Goal: Information Seeking & Learning: Find specific fact

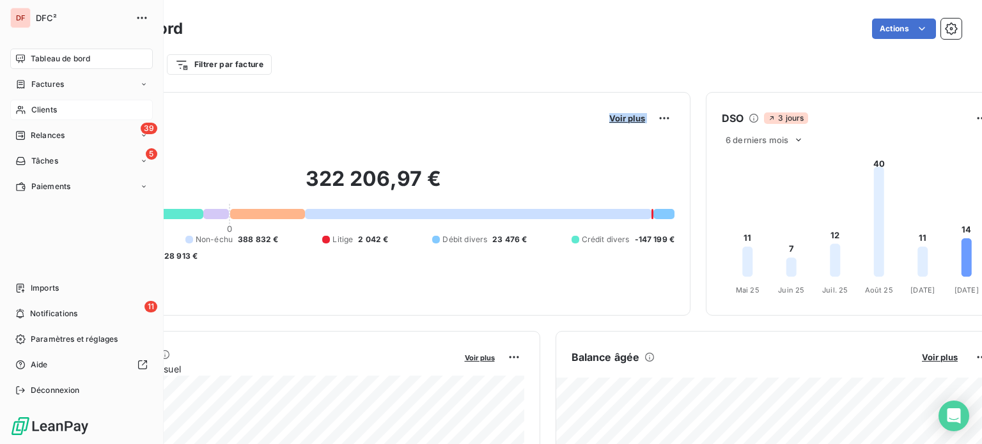
drag, startPoint x: 26, startPoint y: 102, endPoint x: 107, endPoint y: 105, distance: 81.9
click at [26, 102] on div "Clients" at bounding box center [81, 110] width 143 height 20
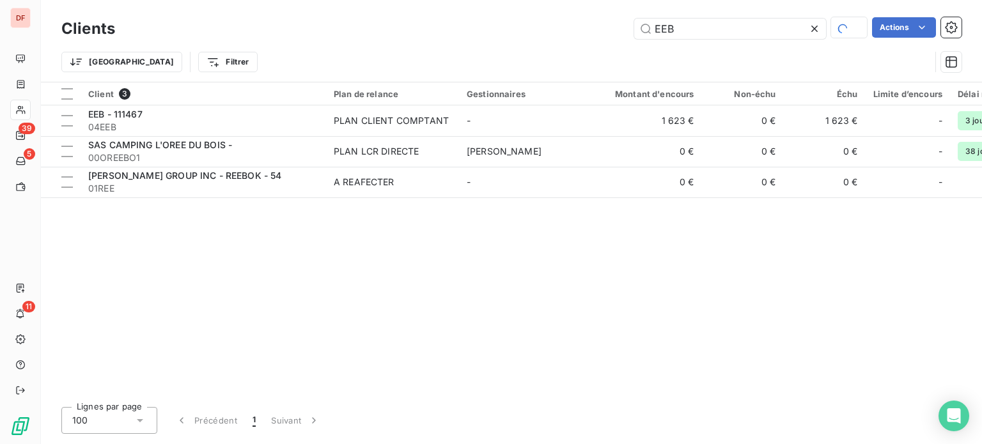
drag, startPoint x: 707, startPoint y: 38, endPoint x: 486, endPoint y: 17, distance: 221.5
click at [486, 18] on div "EEB Actions" at bounding box center [545, 28] width 831 height 22
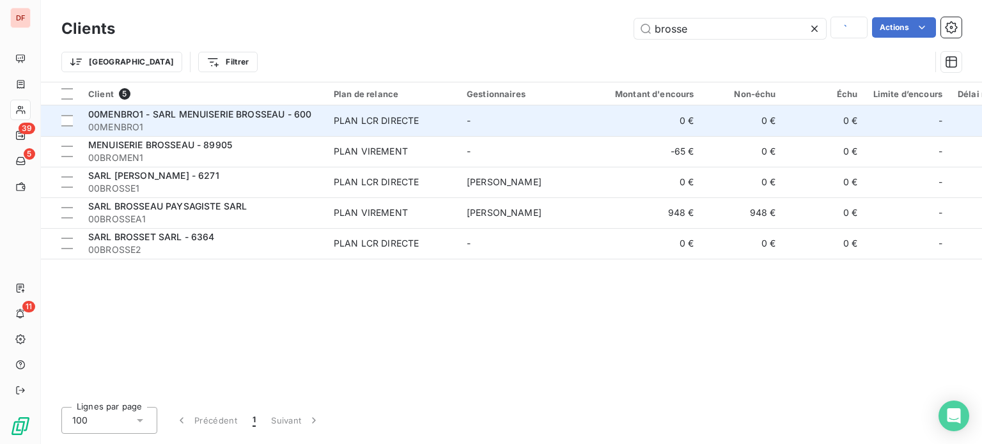
type input "brosse"
click at [345, 107] on td "PLAN LCR DIRECTE" at bounding box center [392, 120] width 133 height 31
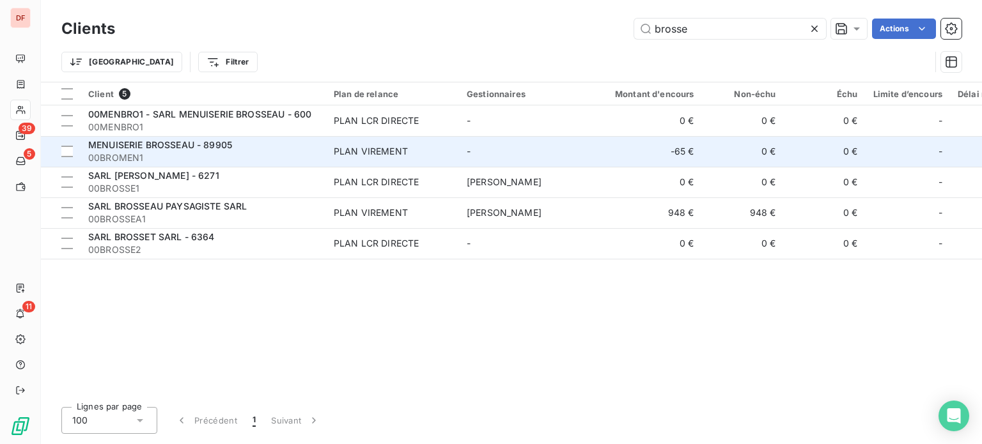
click at [196, 145] on span "MENUISERIE BROSSEAU - 89905" at bounding box center [160, 144] width 144 height 11
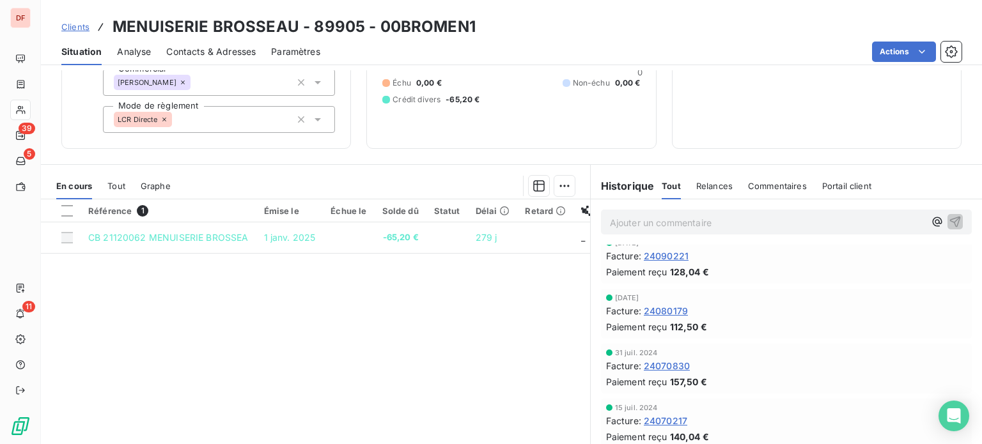
scroll to position [1023, 0]
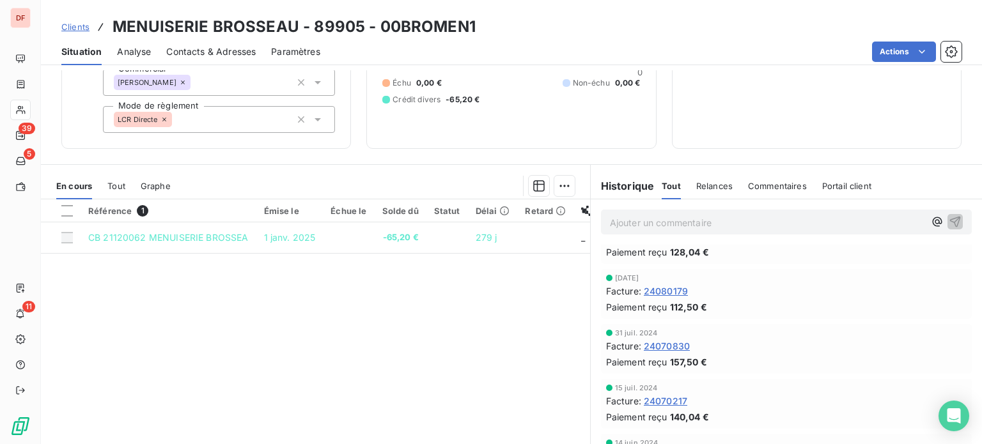
click at [673, 341] on span "24070830" at bounding box center [667, 346] width 46 height 13
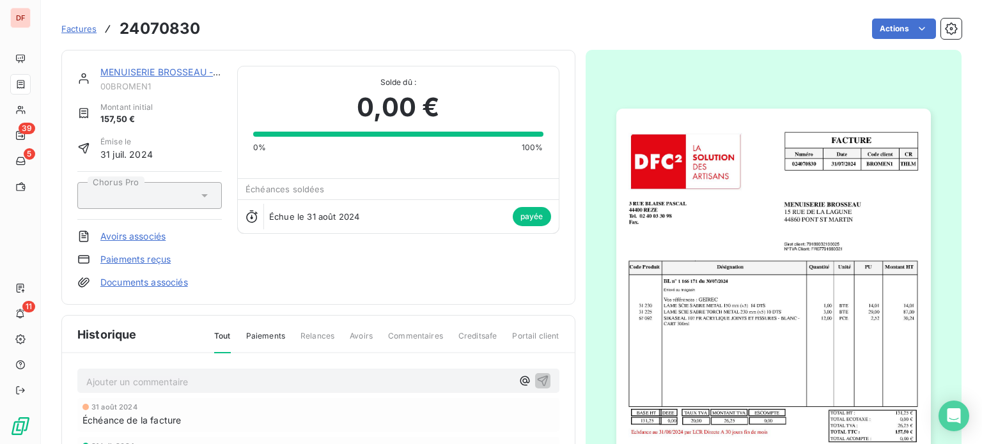
click at [677, 237] on img "button" at bounding box center [773, 331] width 315 height 444
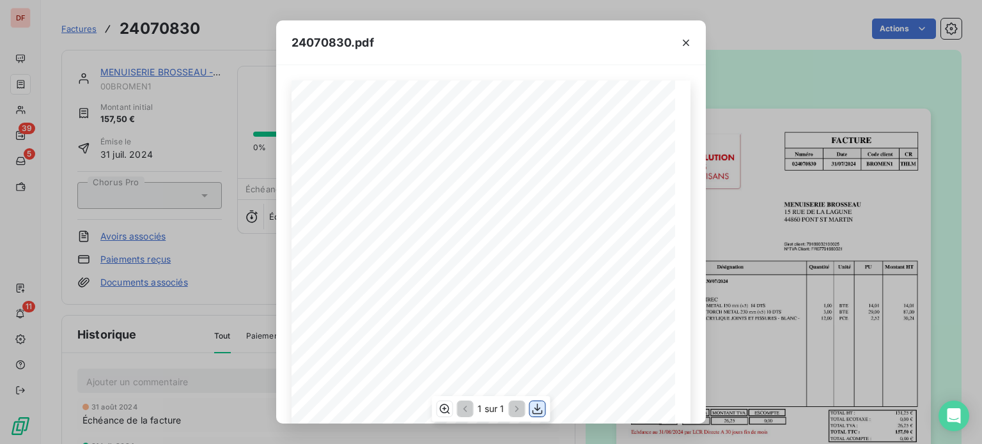
click at [535, 409] on icon "button" at bounding box center [537, 409] width 13 height 13
click at [179, 142] on div "24070830.pdf FACTURE Numéro Date Code client CR 024070830 [DATE] BROMEN 1 THLM …" at bounding box center [491, 222] width 982 height 444
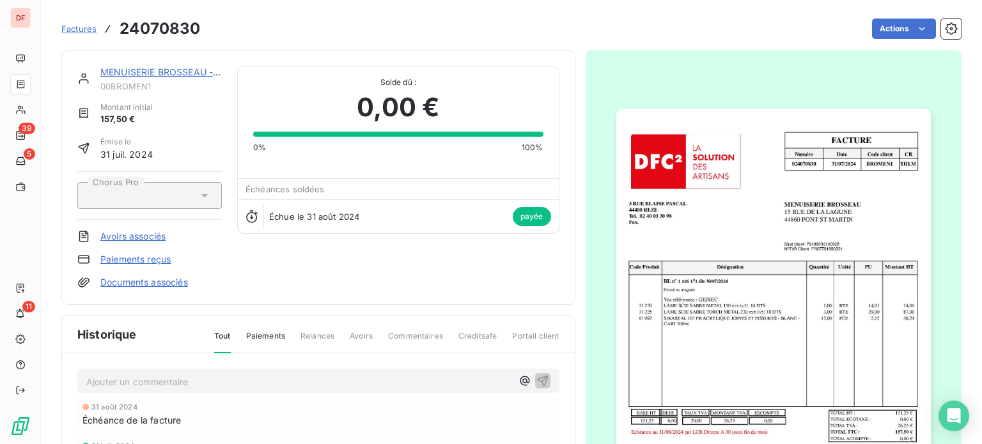
click at [164, 79] on div "MENUISERIE BROSSEAU - 89905 00BROMEN1" at bounding box center [160, 79] width 121 height 26
click at [169, 74] on link "MENUISERIE BROSSEAU - 89905" at bounding box center [172, 71] width 144 height 11
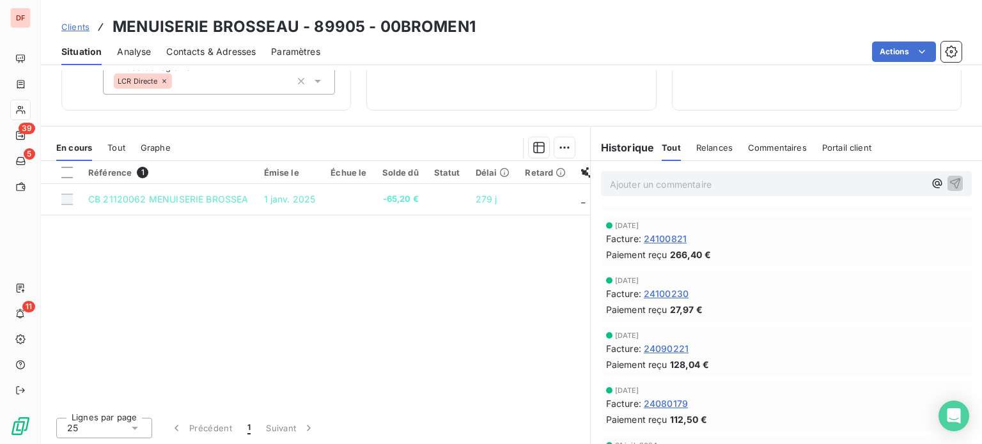
scroll to position [895, 0]
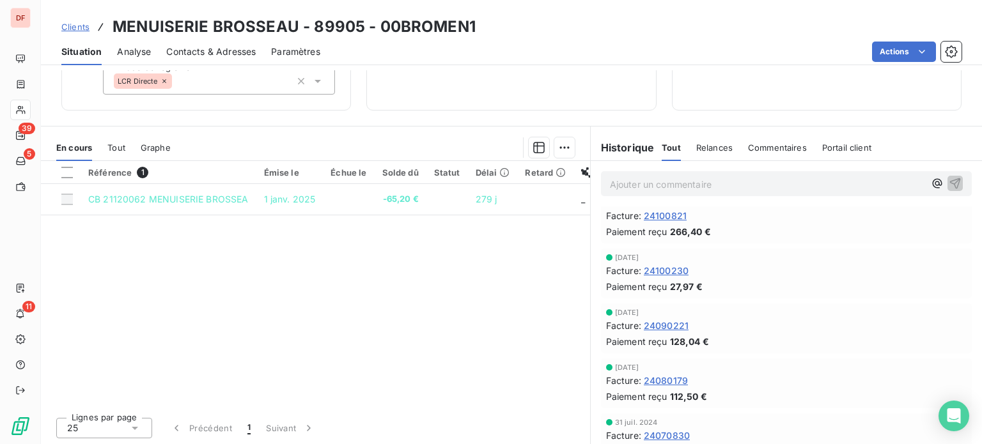
click at [660, 379] on span "24080179" at bounding box center [666, 380] width 44 height 13
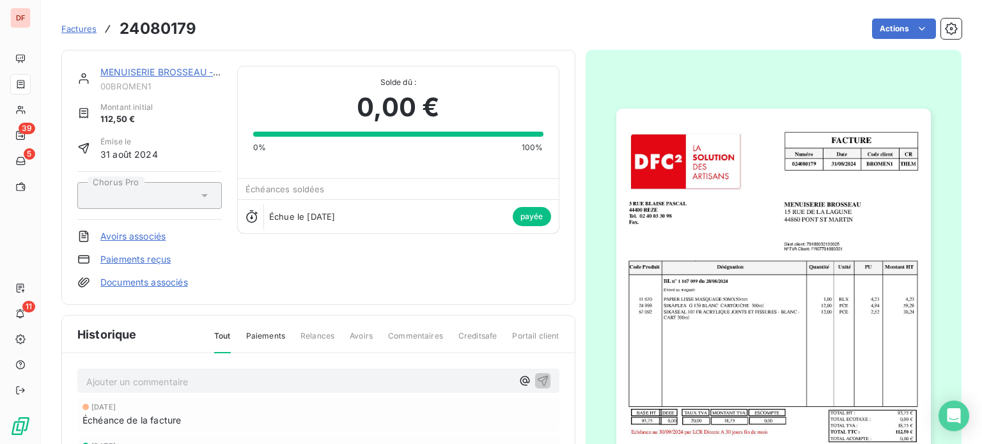
click at [705, 244] on img "button" at bounding box center [773, 331] width 315 height 444
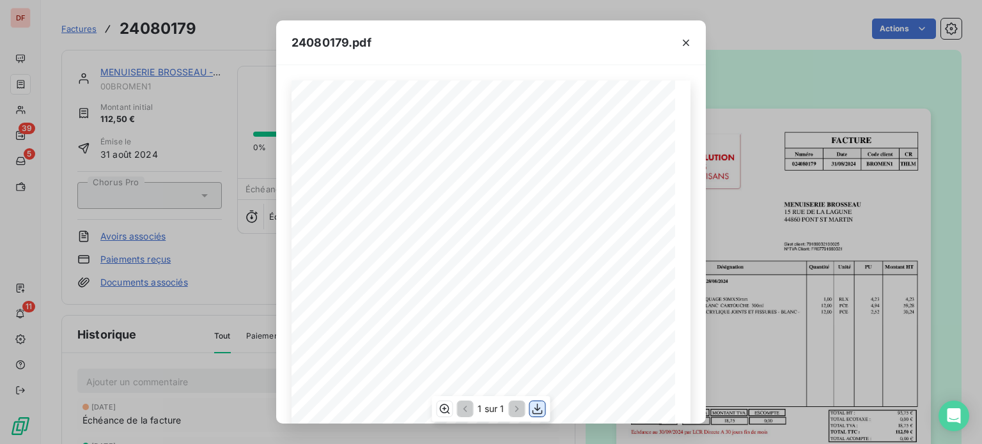
click at [535, 409] on icon "button" at bounding box center [537, 409] width 13 height 13
click at [187, 176] on div "24080179.pdf FACTURE Numéro Date Code client CR 024080179 [DATE] BROMEN 1 THLM …" at bounding box center [491, 222] width 982 height 444
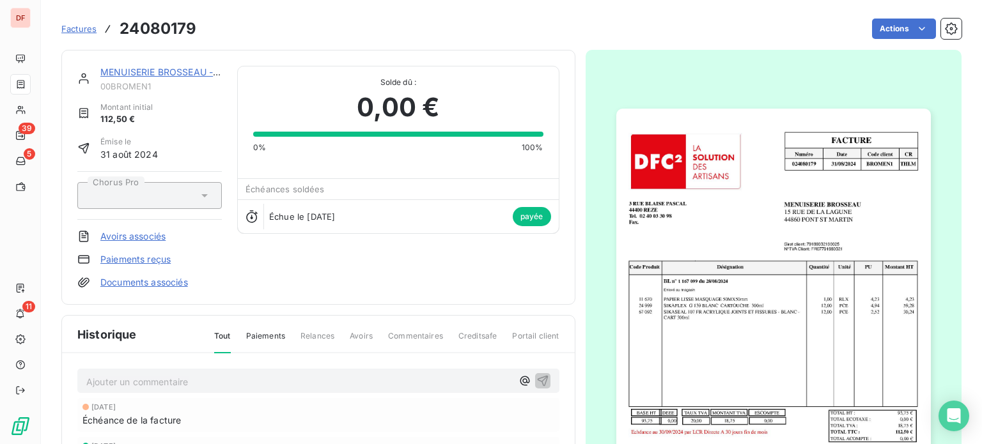
click at [203, 77] on link "MENUISERIE BROSSEAU - 89905" at bounding box center [172, 71] width 144 height 11
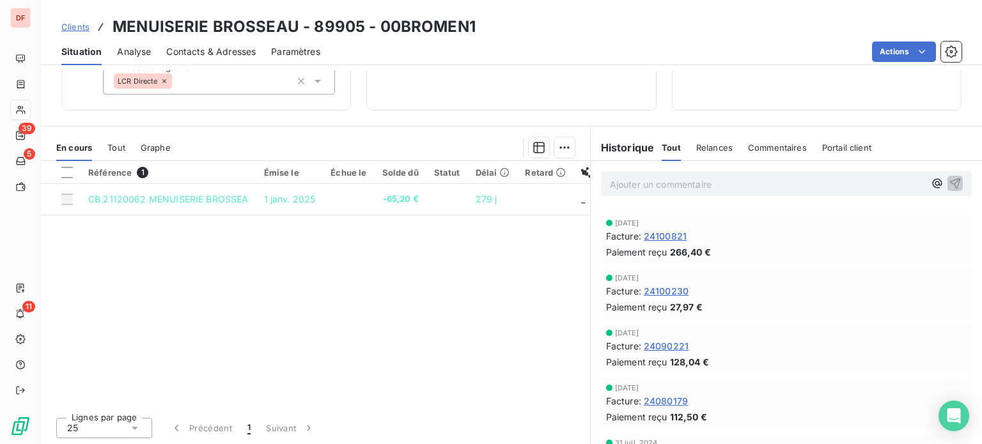
scroll to position [895, 0]
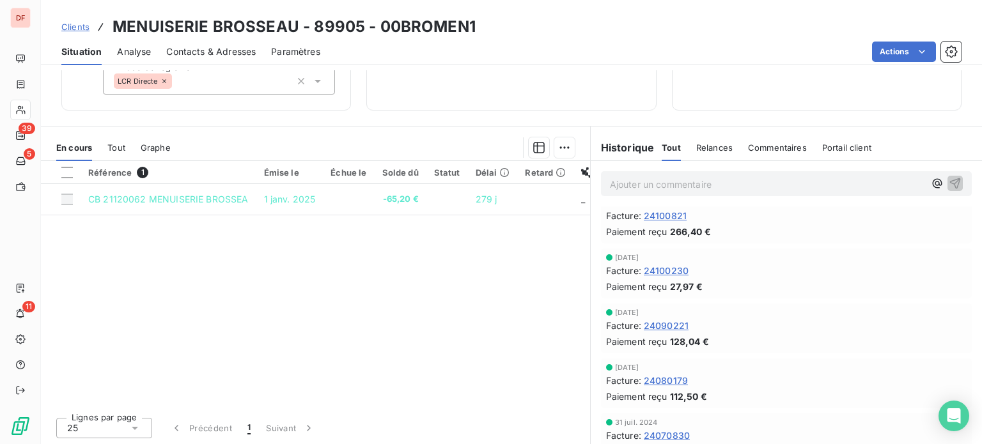
click at [661, 325] on span "24090221" at bounding box center [666, 325] width 45 height 13
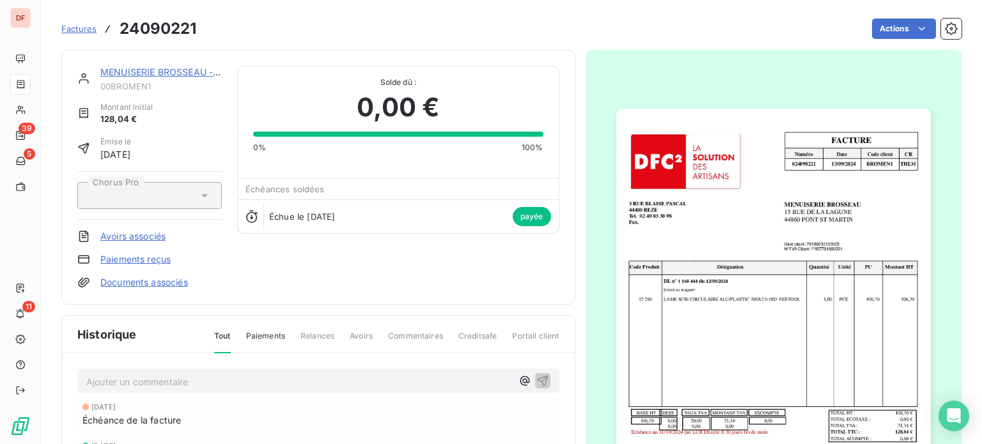
click at [706, 281] on img "button" at bounding box center [773, 331] width 315 height 444
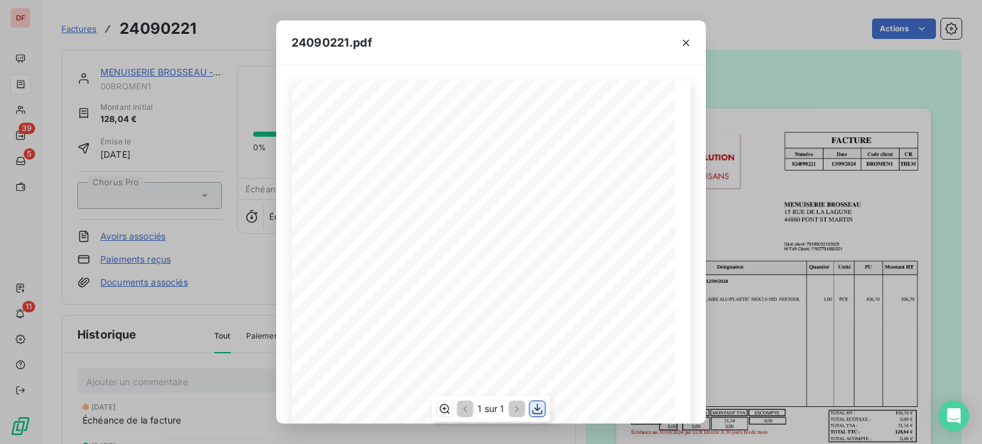
click at [537, 409] on icon "button" at bounding box center [538, 409] width 10 height 11
click at [184, 129] on div "24090221.pdf FACTURE Numéro Date Code client CR 024090221 [DATE] BROMEN 1 THLM …" at bounding box center [491, 222] width 982 height 444
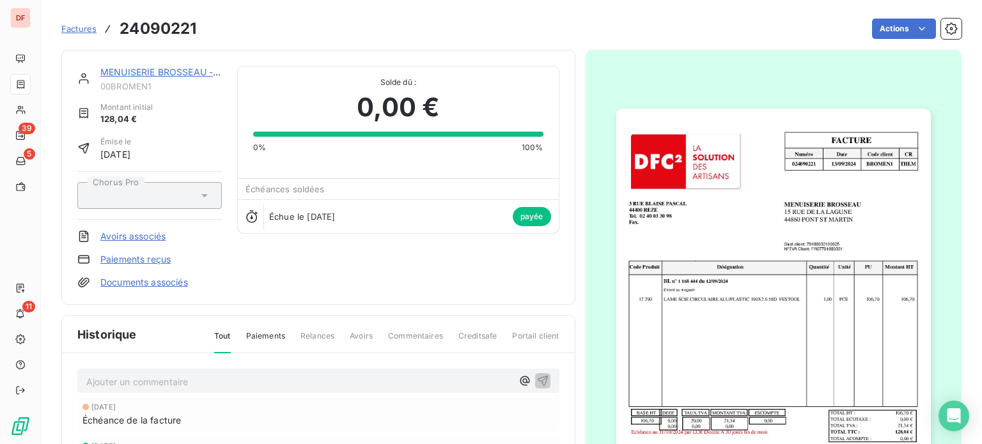
click at [159, 65] on div "MENUISERIE BROSSEAU - 89905 00BROMEN1 Montant initial 128,04 € Émise le [DATE] …" at bounding box center [318, 177] width 514 height 255
click at [164, 69] on link "MENUISERIE BROSSEAU - 89905" at bounding box center [172, 71] width 144 height 11
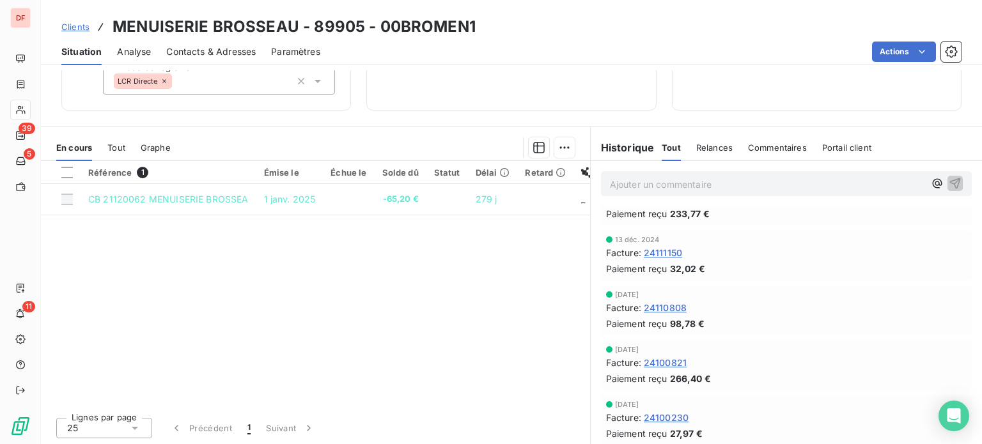
scroll to position [767, 0]
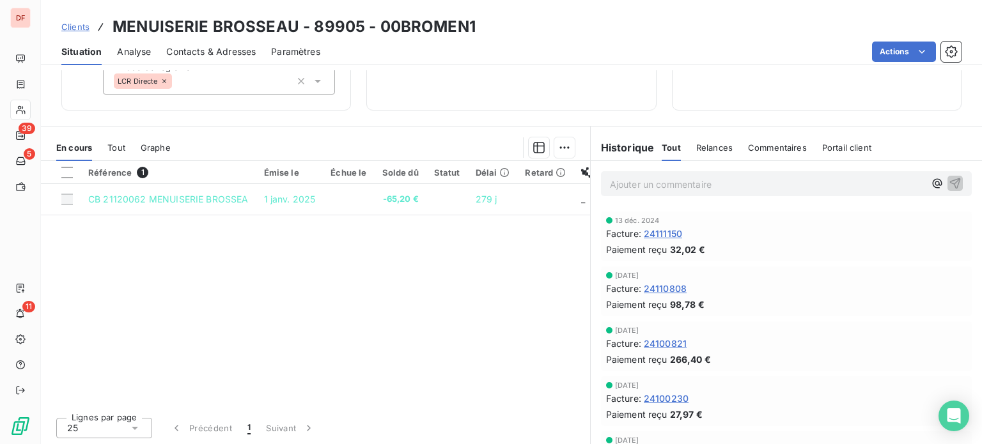
click at [657, 342] on span "24100821" at bounding box center [665, 343] width 43 height 13
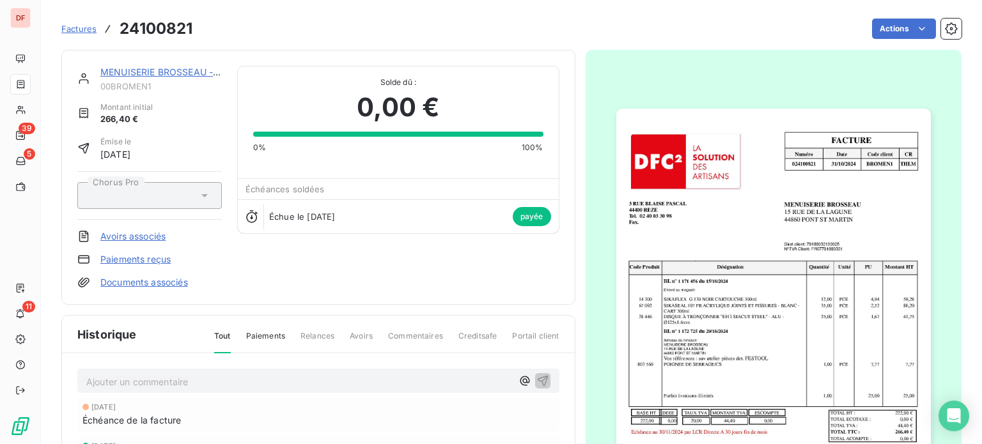
click at [693, 287] on img "button" at bounding box center [773, 331] width 315 height 444
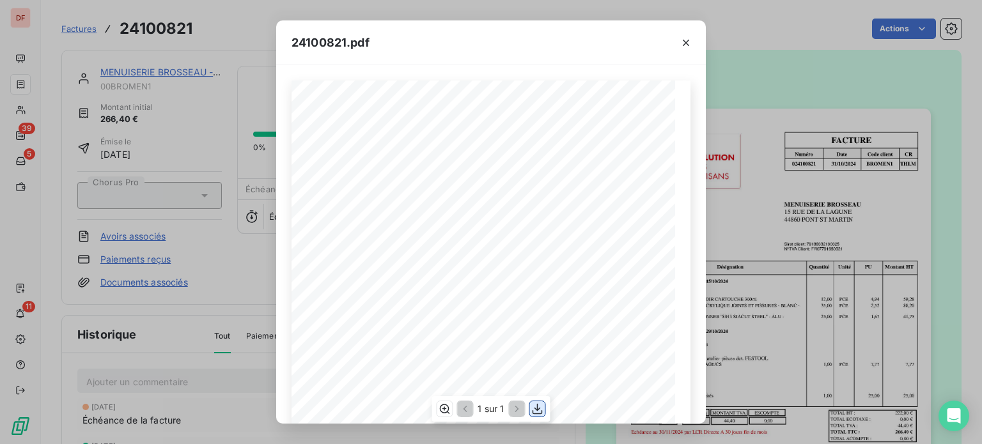
click at [536, 412] on icon "button" at bounding box center [537, 409] width 13 height 13
click at [199, 171] on div "24100821.pdf FACTURE Numéro Date Code client CR 024100821 [DATE] BROMEN 1 THLM …" at bounding box center [491, 222] width 982 height 444
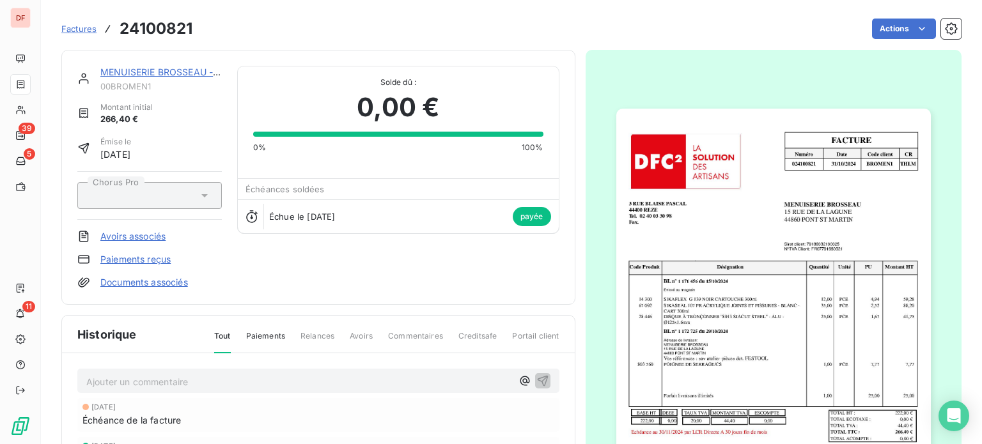
click at [190, 74] on link "MENUISERIE BROSSEAU - 89905" at bounding box center [172, 71] width 144 height 11
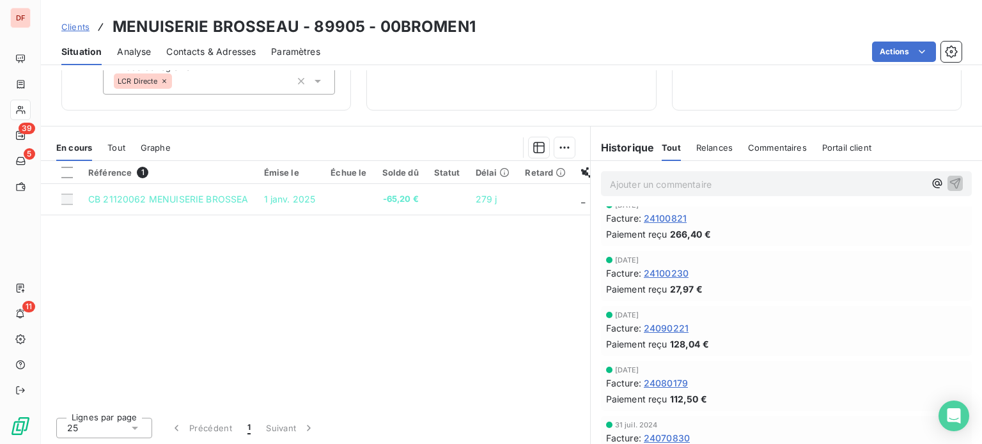
scroll to position [829, 0]
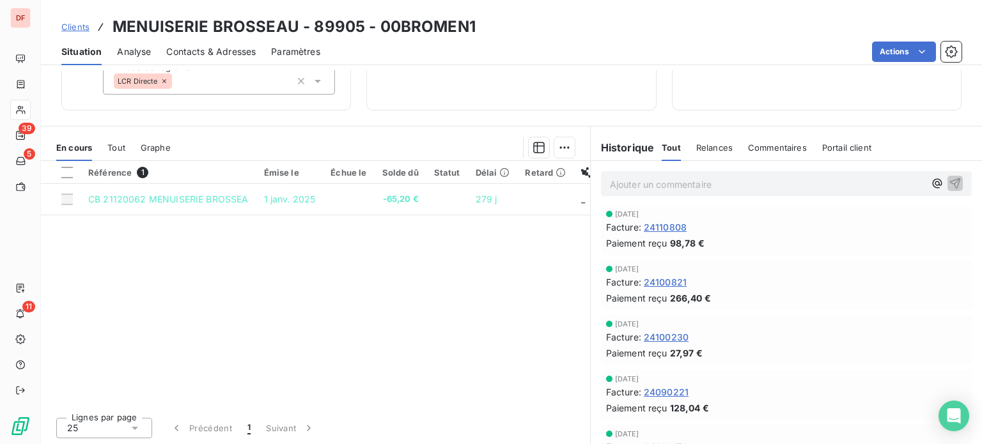
click at [666, 221] on span "24110808" at bounding box center [665, 227] width 43 height 13
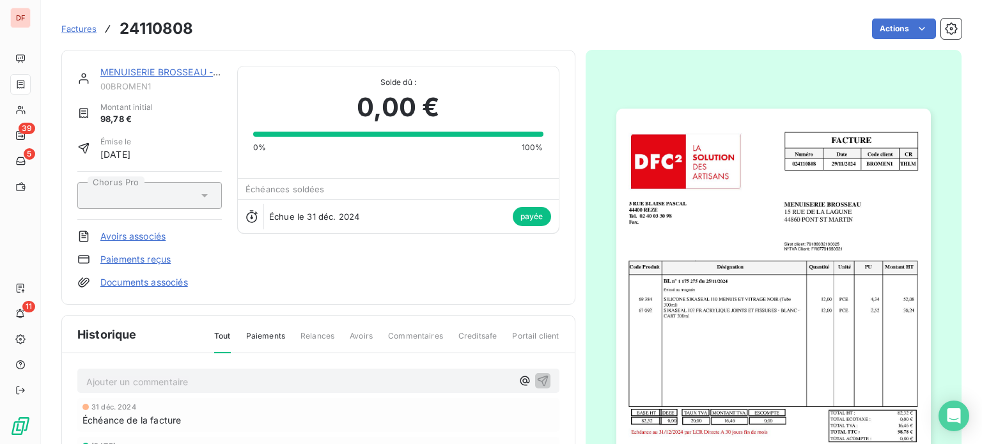
click at [672, 255] on img "button" at bounding box center [773, 331] width 315 height 444
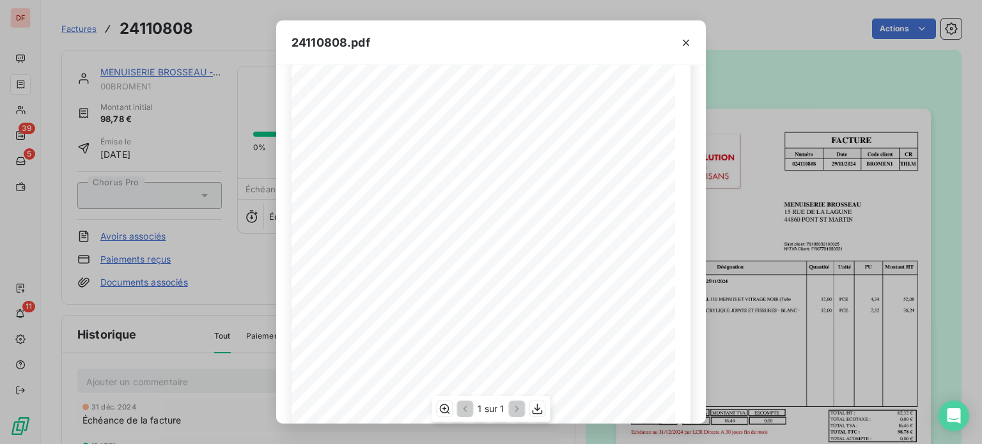
scroll to position [214, 0]
click at [541, 416] on button "button" at bounding box center [537, 409] width 15 height 15
click at [166, 141] on div "24110808.pdf FACTURE Numéro Date Code client CR 024110808 [DATE] BROMEN 1 THLM …" at bounding box center [491, 222] width 982 height 444
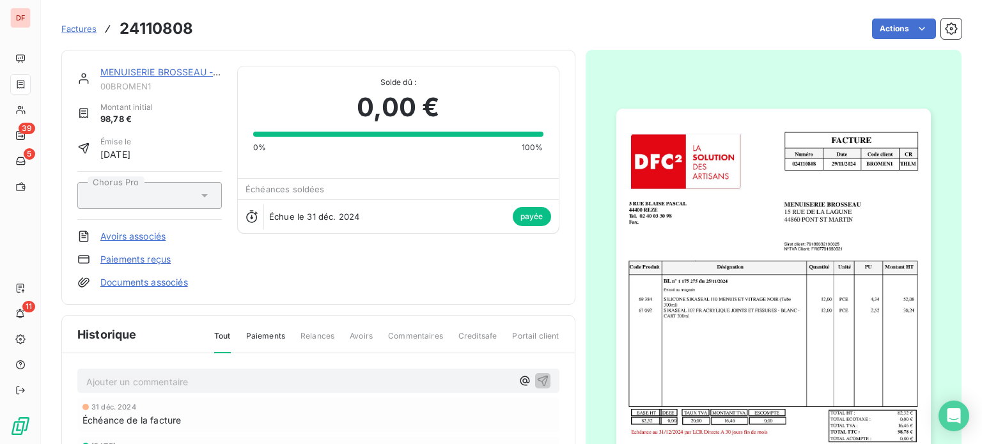
click at [192, 70] on link "MENUISERIE BROSSEAU - 89905" at bounding box center [172, 71] width 144 height 11
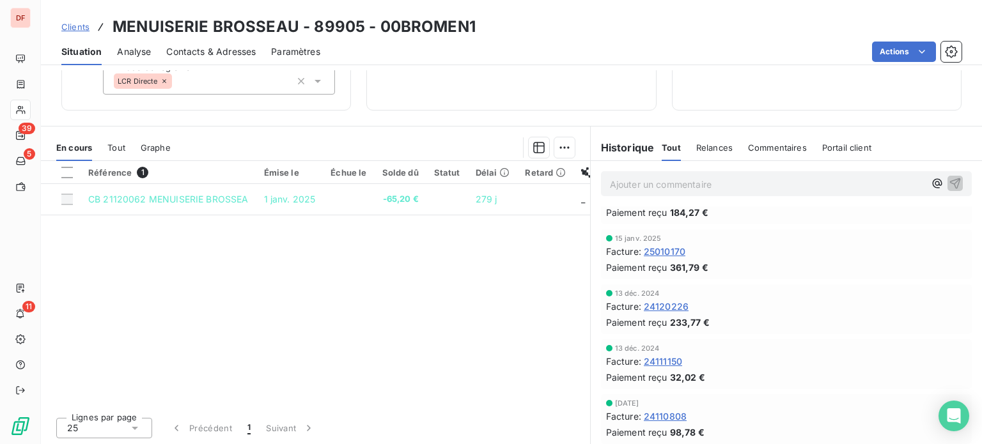
scroll to position [703, 0]
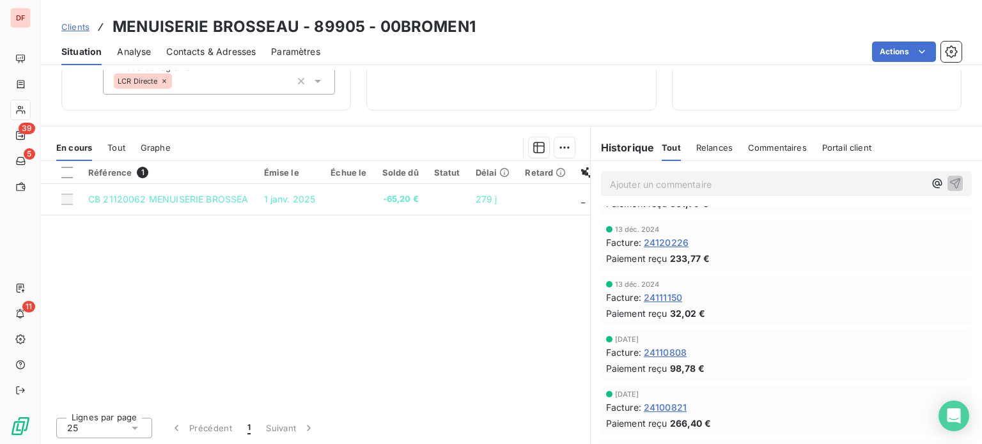
click at [659, 296] on span "24111150" at bounding box center [663, 297] width 38 height 13
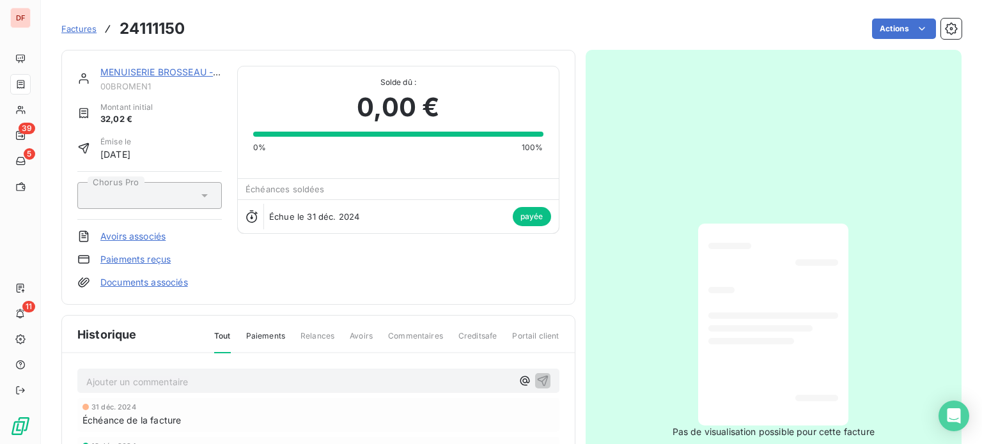
click at [708, 254] on div at bounding box center [773, 325] width 130 height 182
click at [143, 74] on link "MENUISERIE BROSSEAU - 89905" at bounding box center [172, 71] width 144 height 11
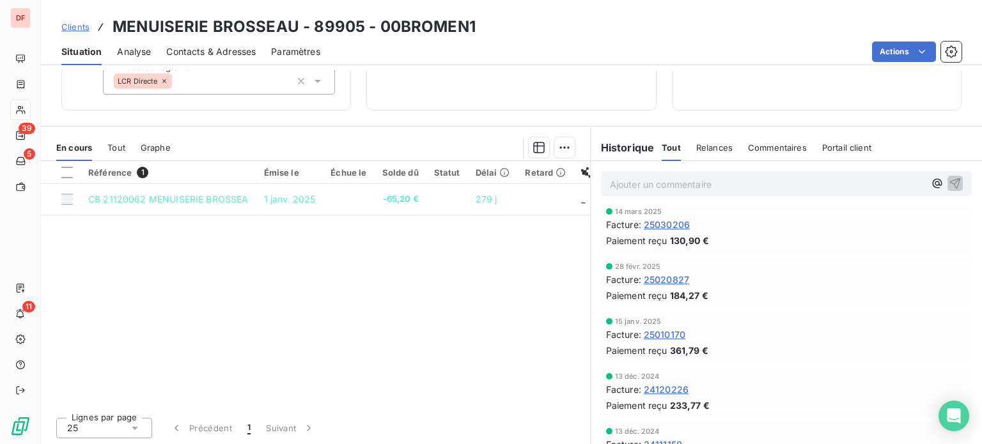
scroll to position [575, 0]
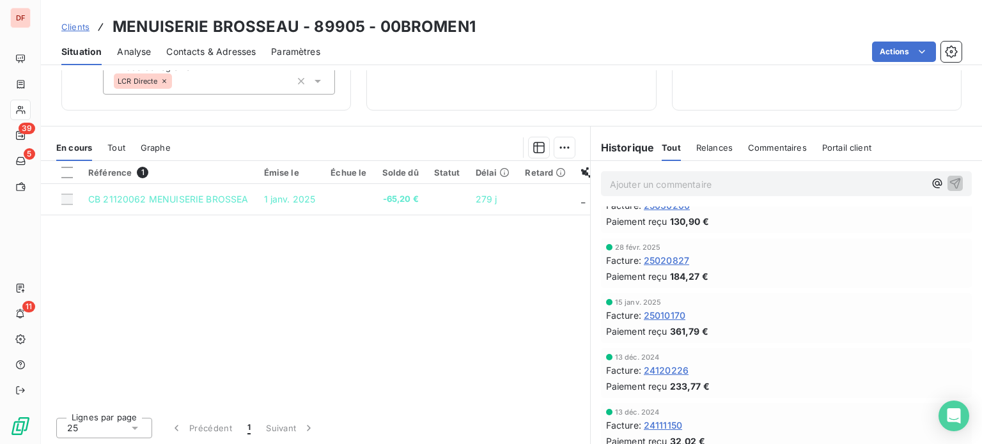
click at [664, 375] on span "24120226" at bounding box center [666, 370] width 45 height 13
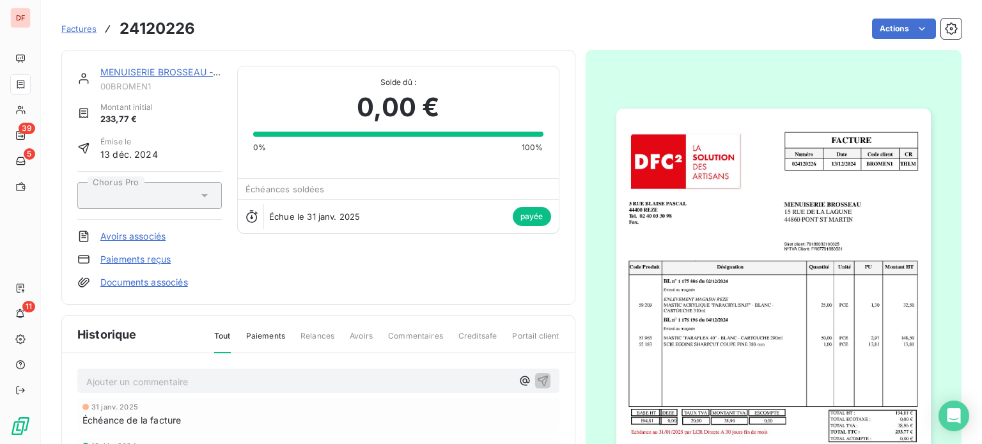
click at [701, 256] on img "button" at bounding box center [773, 331] width 315 height 444
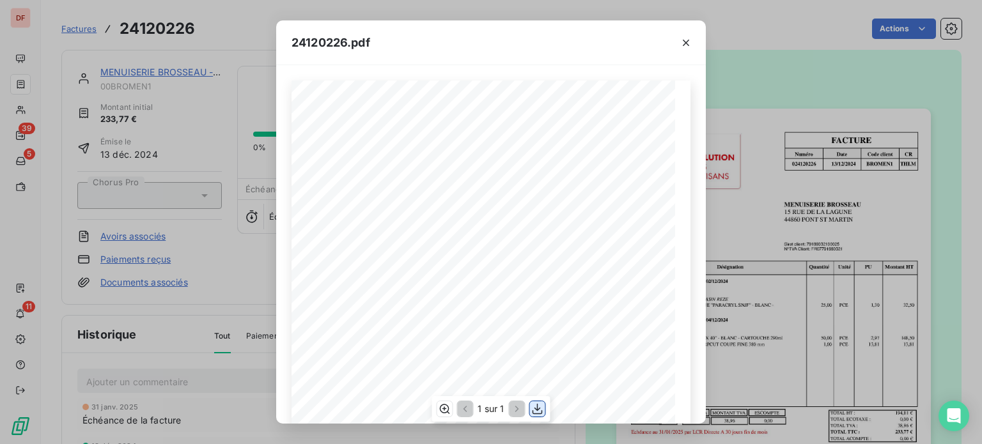
click at [535, 403] on icon "button" at bounding box center [537, 409] width 13 height 13
click at [182, 118] on div "24120226.pdf FACTURE Numéro Date Code client CR 024120226 [DATE] BROMEN 1 THLM …" at bounding box center [491, 222] width 982 height 444
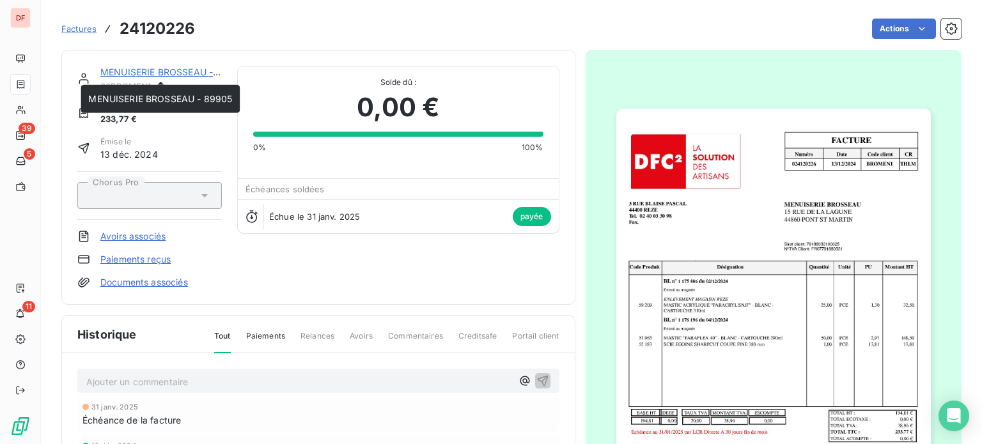
click at [176, 70] on link "MENUISERIE BROSSEAU - 89905" at bounding box center [172, 71] width 144 height 11
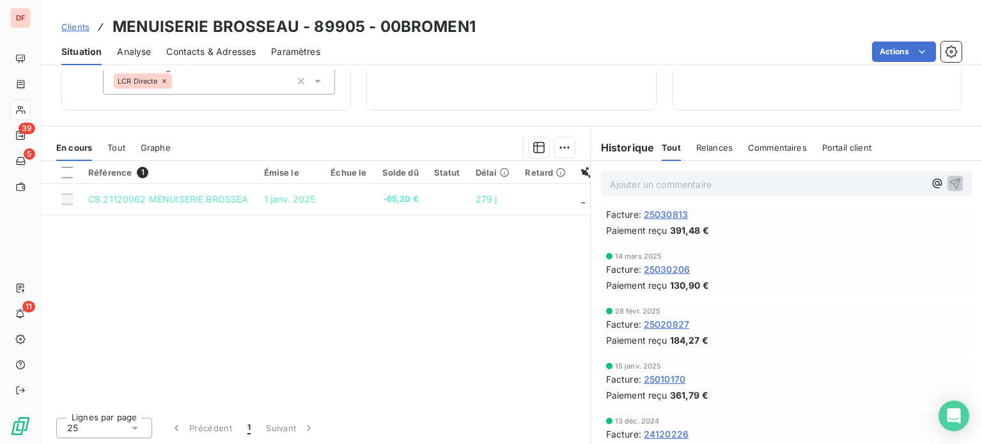
scroll to position [575, 0]
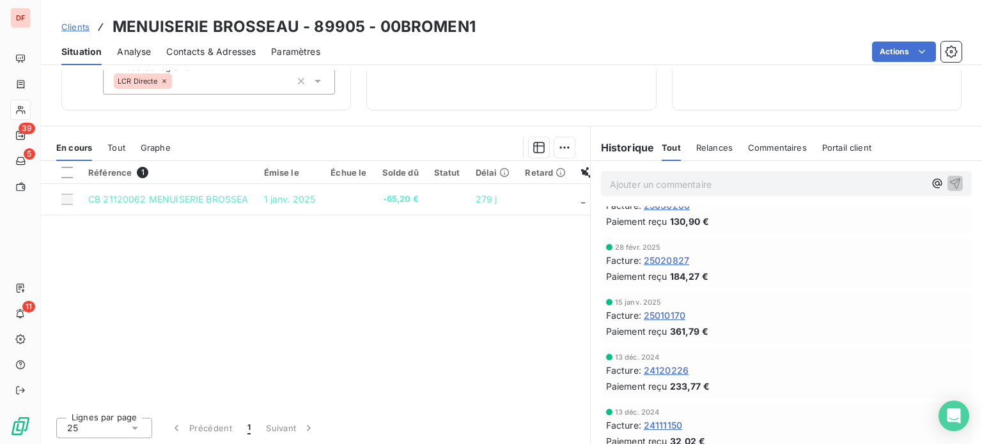
click at [669, 313] on span "25010170" at bounding box center [665, 315] width 42 height 13
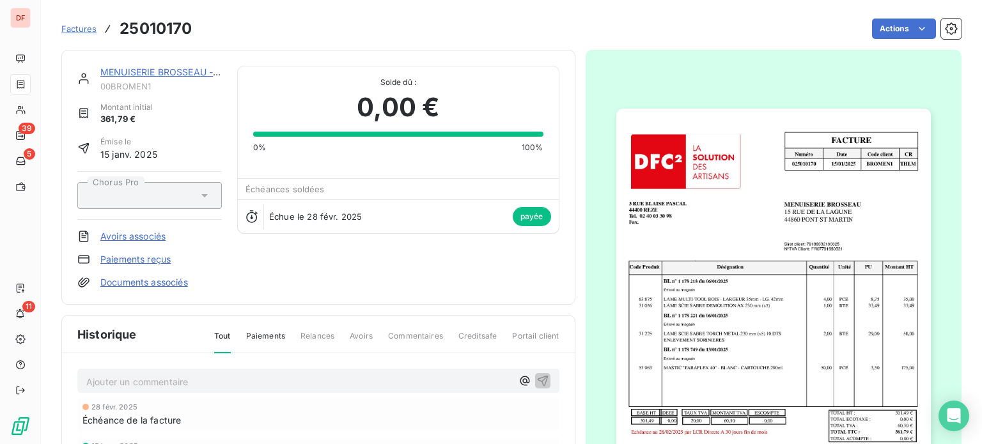
click at [745, 296] on img "button" at bounding box center [773, 331] width 315 height 444
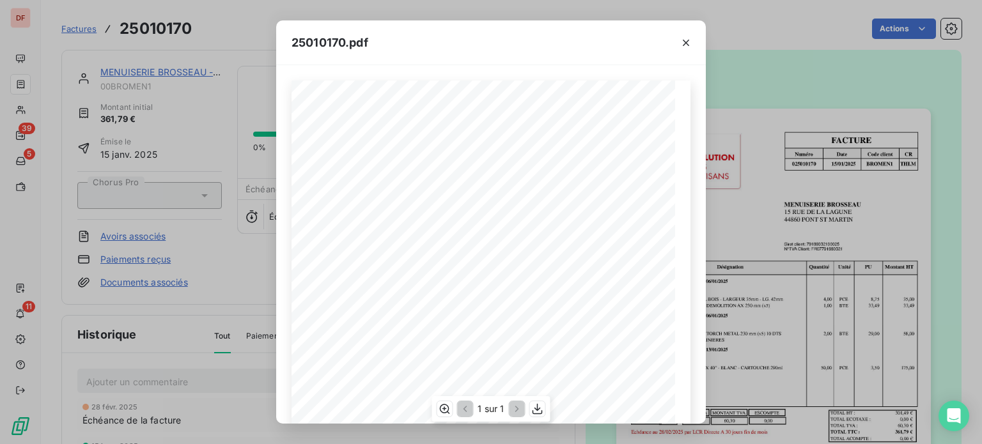
click at [549, 413] on div "1 sur 1" at bounding box center [491, 409] width 118 height 26
click at [539, 413] on icon "button" at bounding box center [537, 409] width 13 height 13
click at [180, 102] on div "25010170.pdf FACTURE Numéro Date Code client CR 025010170 [DATE] BROMEN 1 THLM …" at bounding box center [491, 222] width 982 height 444
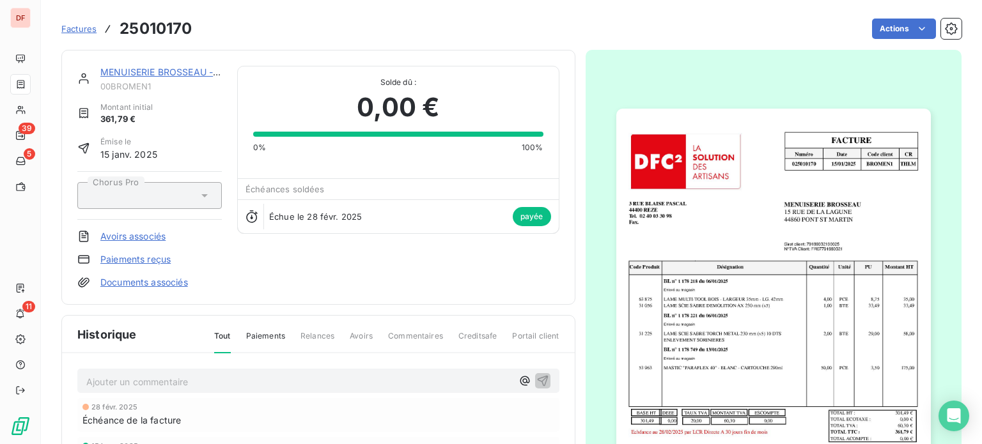
click at [197, 74] on link "MENUISERIE BROSSEAU - 89905" at bounding box center [172, 71] width 144 height 11
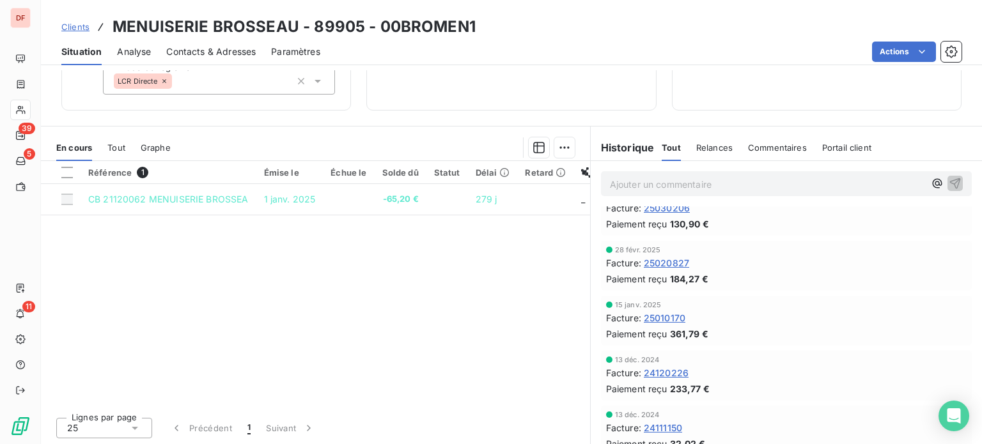
scroll to position [575, 0]
click at [660, 263] on span "25020827" at bounding box center [666, 260] width 45 height 13
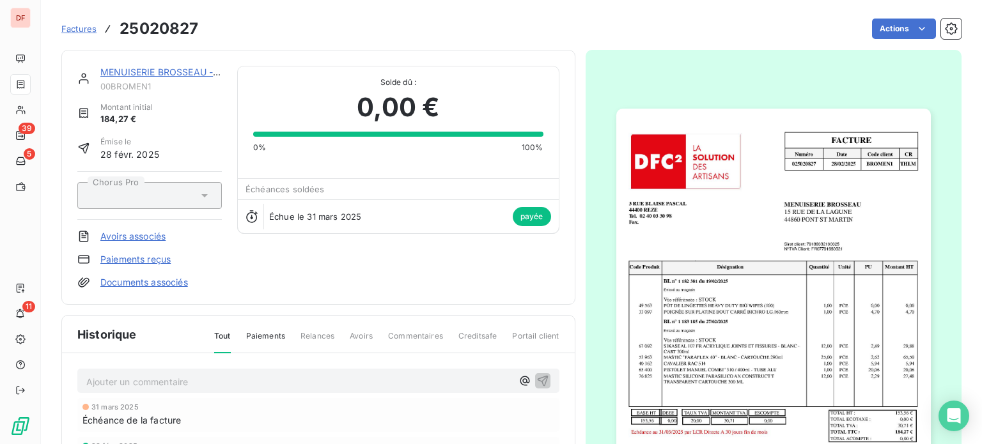
click at [779, 256] on img "button" at bounding box center [773, 331] width 315 height 444
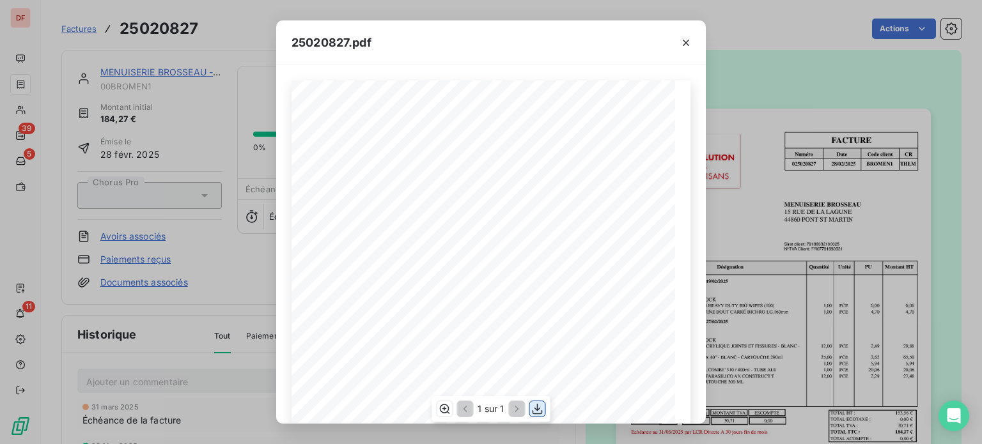
click at [539, 411] on icon "button" at bounding box center [537, 409] width 13 height 13
click at [126, 94] on div "25020827.pdf FACTURE Numéro Date Code client CR 025020827 [DATE] BROMEN 1 THLM …" at bounding box center [491, 222] width 982 height 444
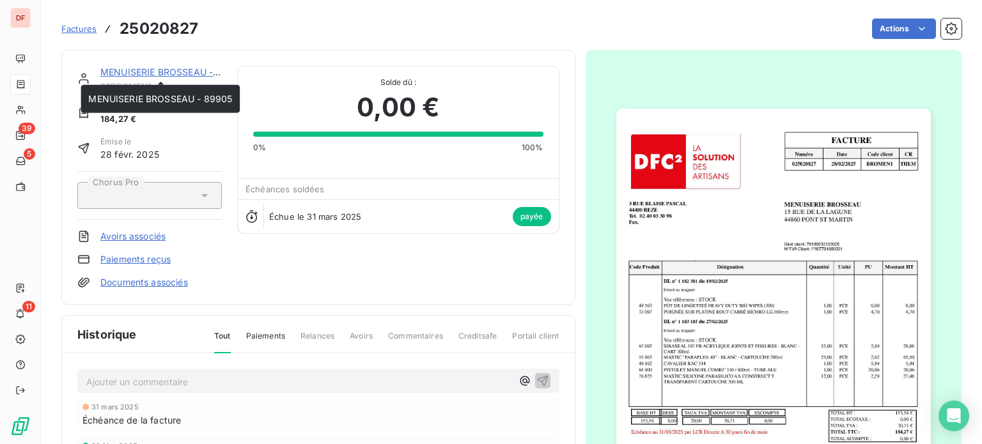
click at [141, 71] on link "MENUISERIE BROSSEAU - 89905" at bounding box center [172, 71] width 144 height 11
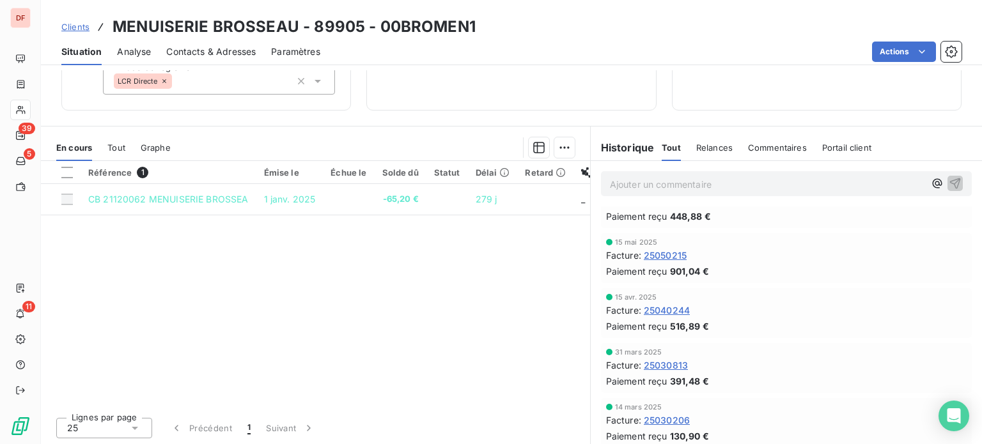
scroll to position [384, 0]
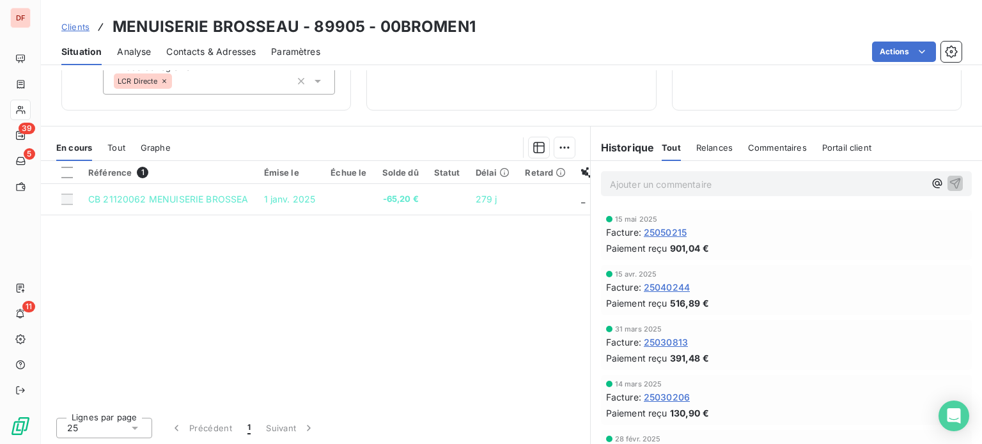
click at [662, 337] on span "25030813" at bounding box center [666, 342] width 44 height 13
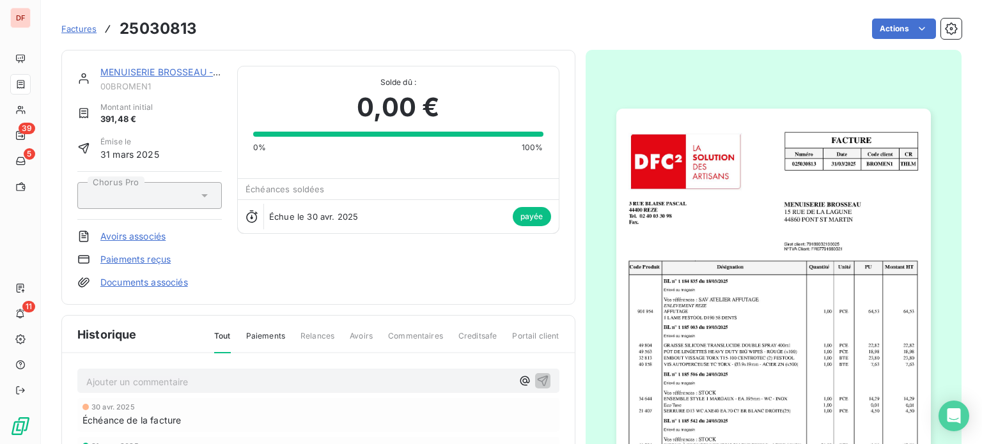
click at [684, 299] on img "button" at bounding box center [773, 331] width 315 height 444
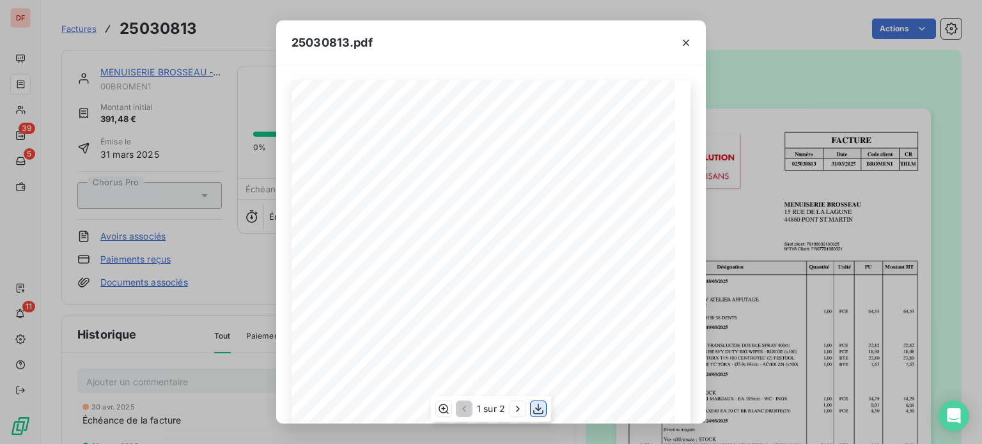
click at [540, 407] on icon "button" at bounding box center [538, 409] width 13 height 13
click at [179, 150] on div "25030813.pdf FACTURE Numéro Date Code client CR 025030813 [DATE] BROMEN 1 THLM …" at bounding box center [491, 222] width 982 height 444
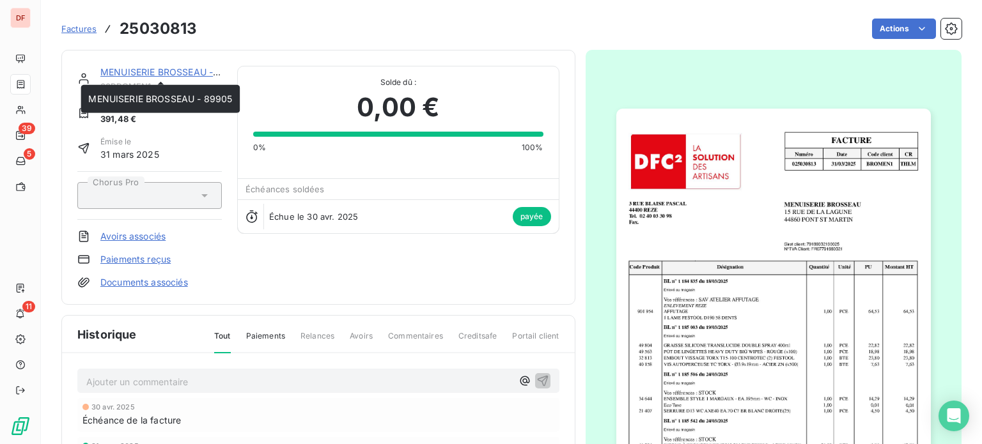
click at [168, 71] on link "MENUISERIE BROSSEAU - 89905" at bounding box center [172, 71] width 144 height 11
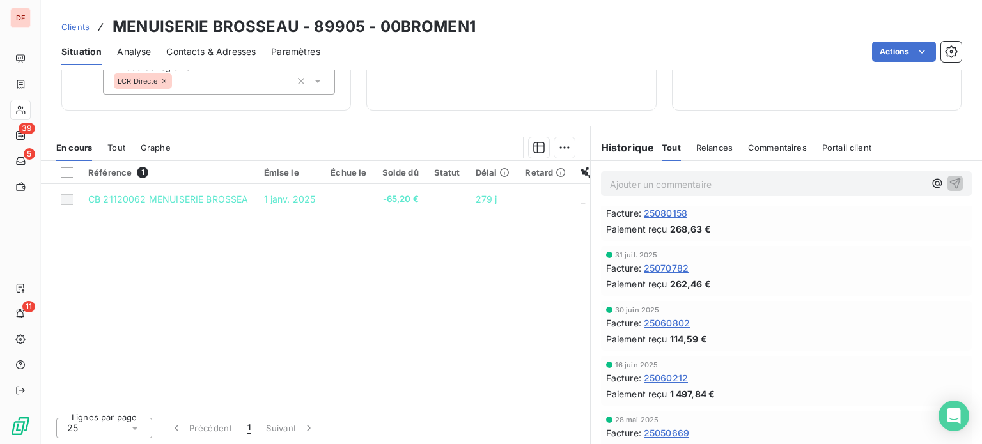
scroll to position [192, 0]
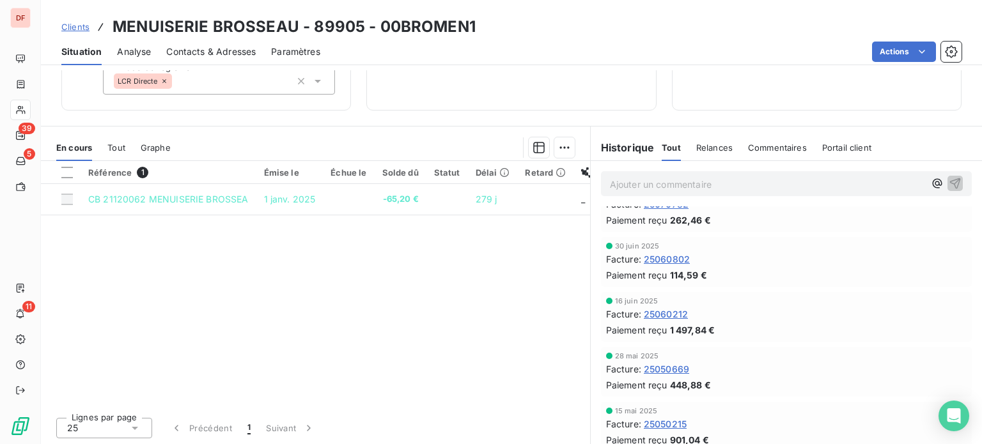
click at [662, 367] on span "25050669" at bounding box center [666, 369] width 45 height 13
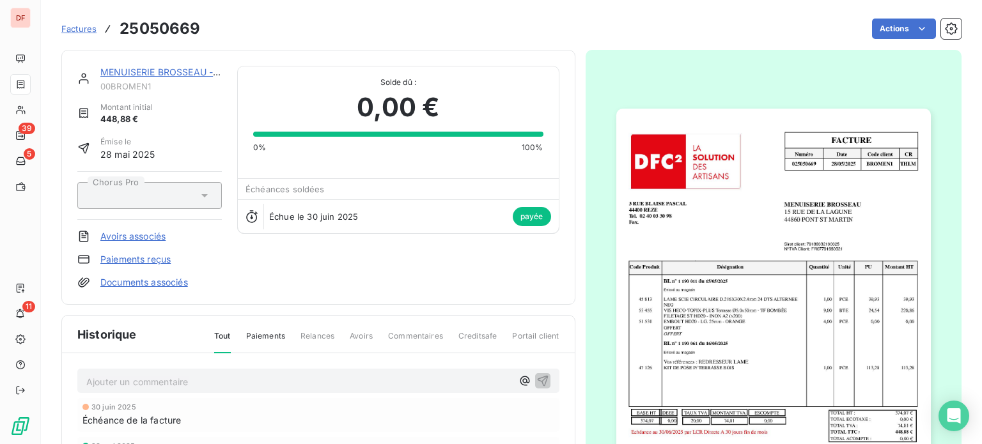
click at [716, 282] on img "button" at bounding box center [773, 331] width 315 height 444
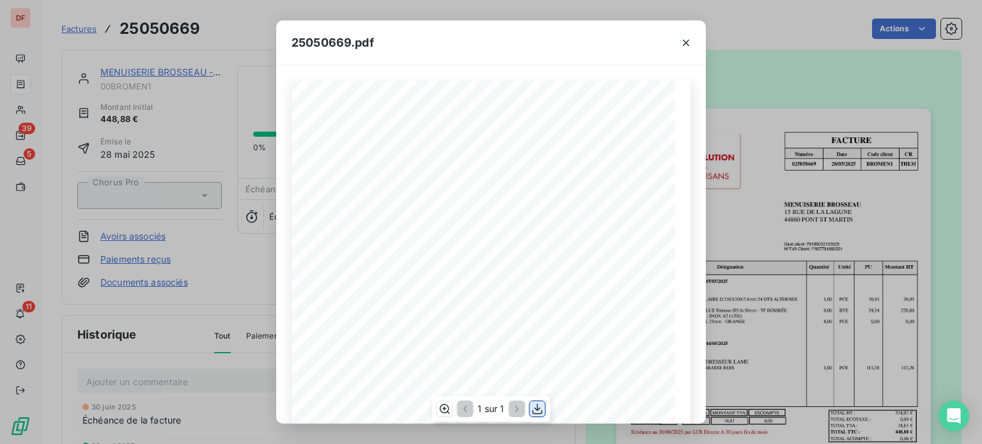
click at [537, 407] on icon "button" at bounding box center [538, 409] width 10 height 11
click at [166, 132] on div "25050669.pdf FACTURE Numéro Date Code client CR 025050669 [DATE] BROMEN 1 THLM …" at bounding box center [491, 222] width 982 height 444
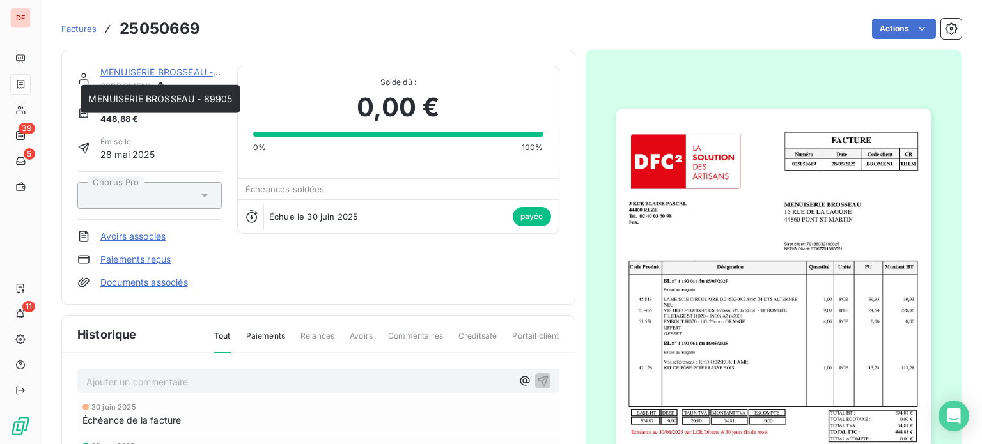
click at [166, 76] on link "MENUISERIE BROSSEAU - 89905" at bounding box center [172, 71] width 144 height 11
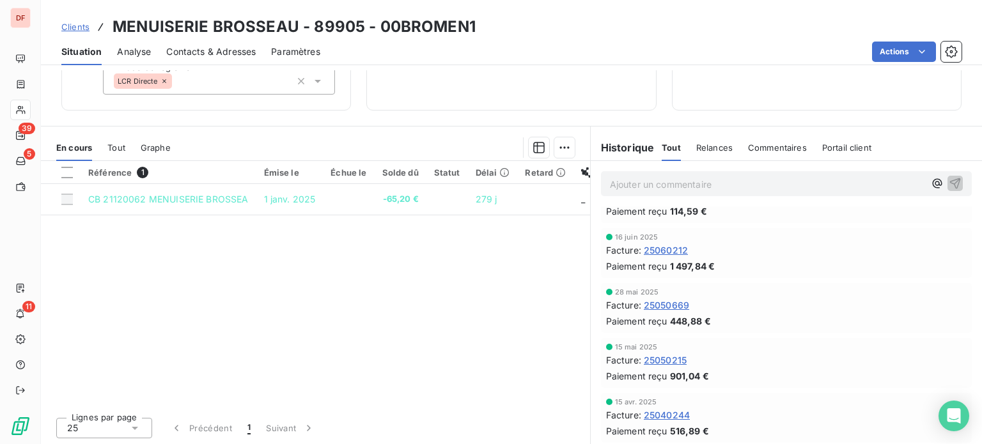
scroll to position [320, 0]
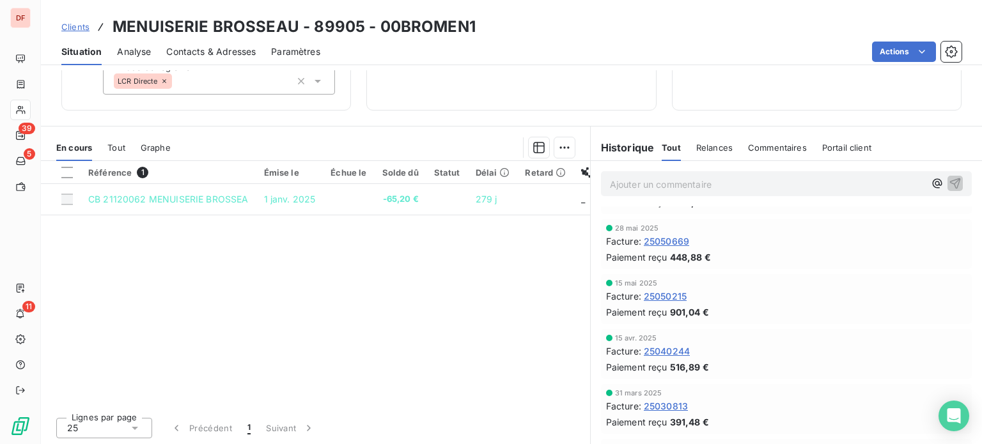
click at [671, 299] on span "25050215" at bounding box center [665, 296] width 43 height 13
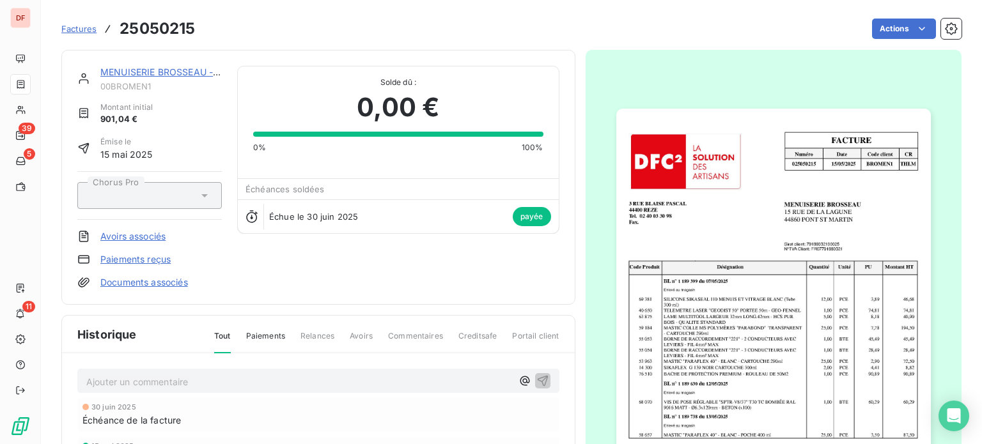
click at [703, 264] on img "button" at bounding box center [773, 331] width 315 height 444
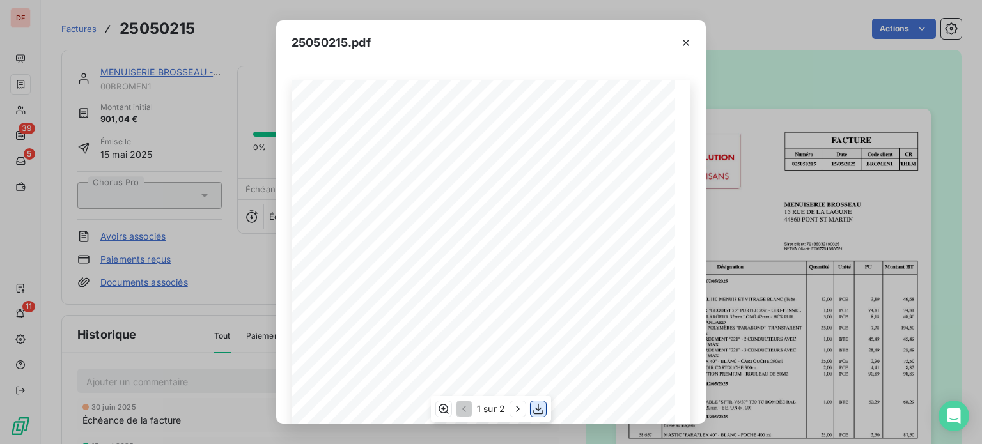
click at [540, 412] on icon "button" at bounding box center [538, 409] width 13 height 13
click at [105, 74] on div "25050215.pdf FACTURE Numéro Date Code client CR 025050215 [DATE] BROMEN 1 THLM …" at bounding box center [491, 222] width 982 height 444
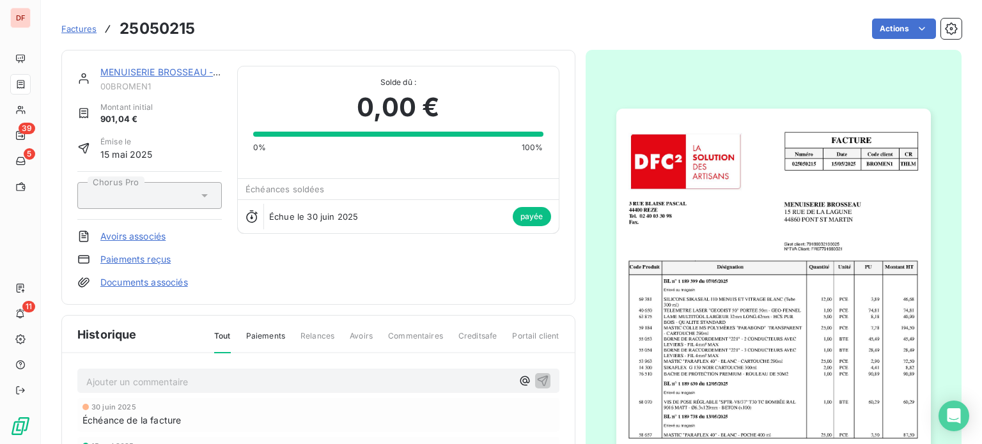
click at [120, 66] on link "MENUISERIE BROSSEAU - 89905" at bounding box center [172, 71] width 144 height 11
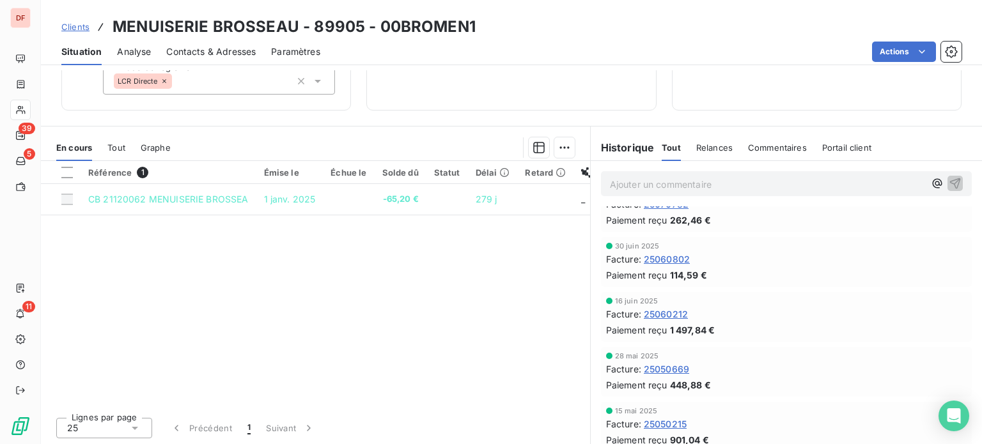
scroll to position [256, 0]
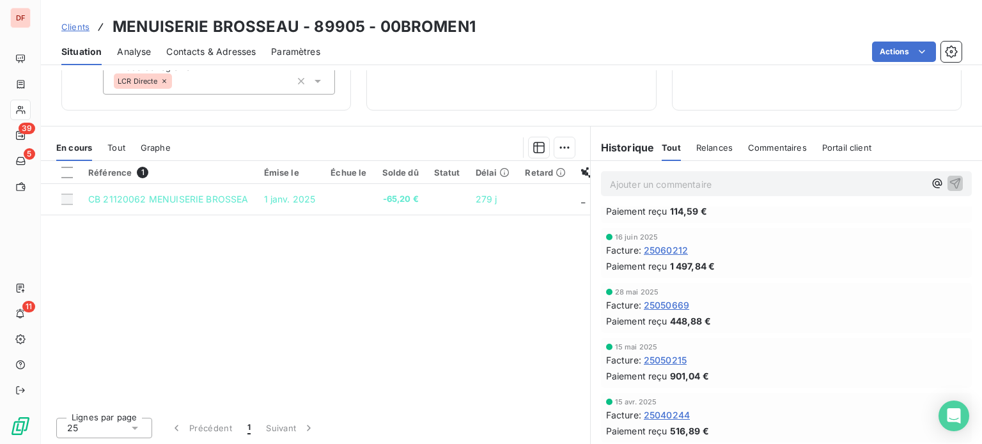
click at [650, 251] on span "25060212" at bounding box center [666, 250] width 44 height 13
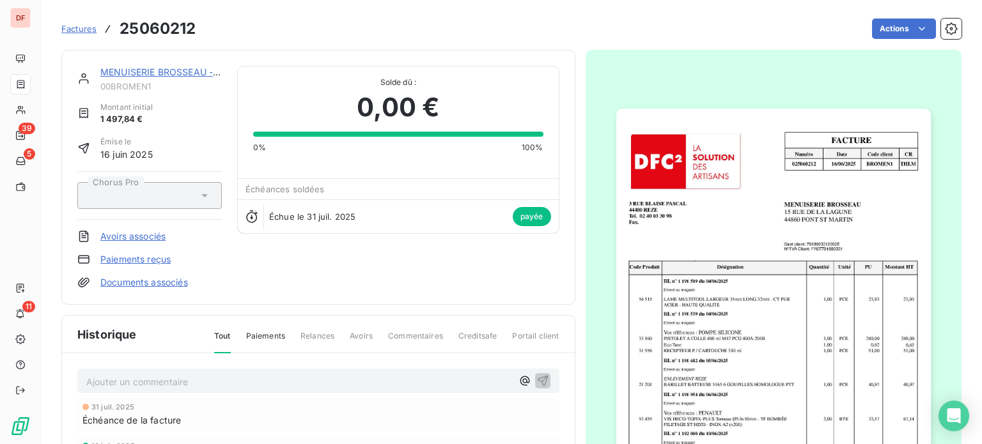
click at [665, 278] on img "button" at bounding box center [773, 331] width 315 height 444
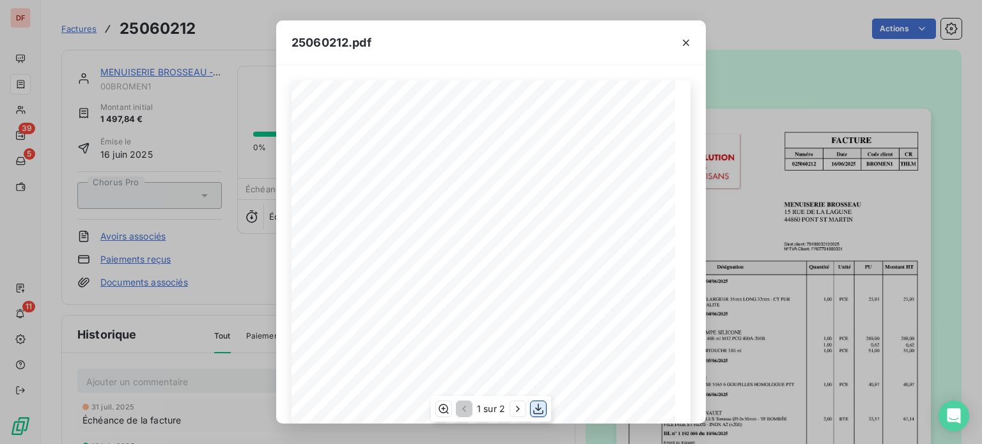
click at [540, 409] on icon "button" at bounding box center [538, 409] width 13 height 13
click at [163, 96] on div "25060212.pdf FACTURE Numéro Date Code client CR 025060212 [DATE] BROMEN 1 THLM …" at bounding box center [491, 222] width 982 height 444
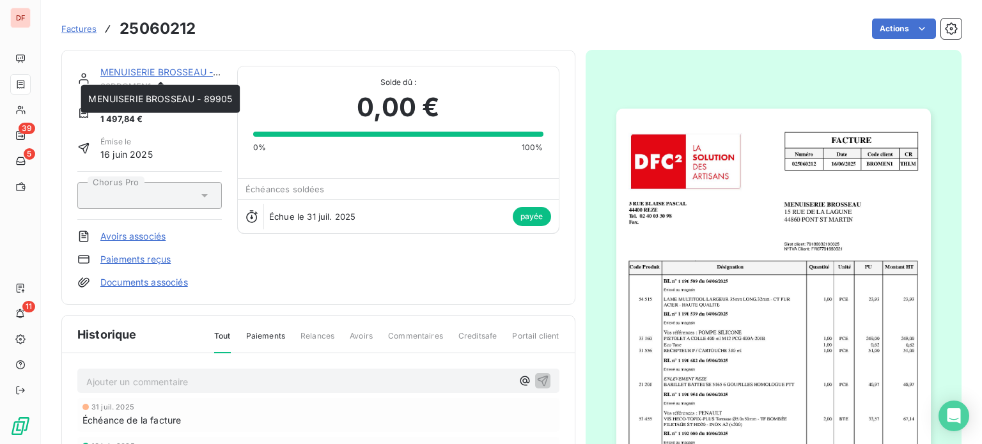
click at [168, 70] on link "MENUISERIE BROSSEAU - 89905" at bounding box center [172, 71] width 144 height 11
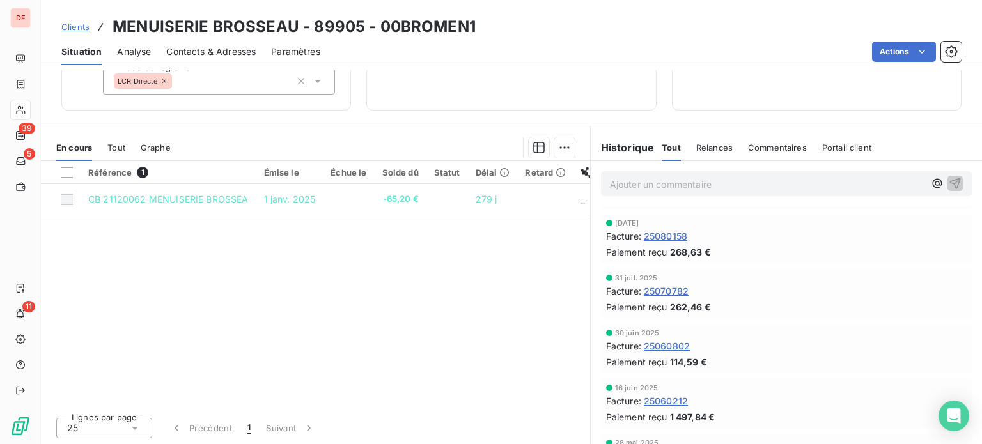
scroll to position [128, 0]
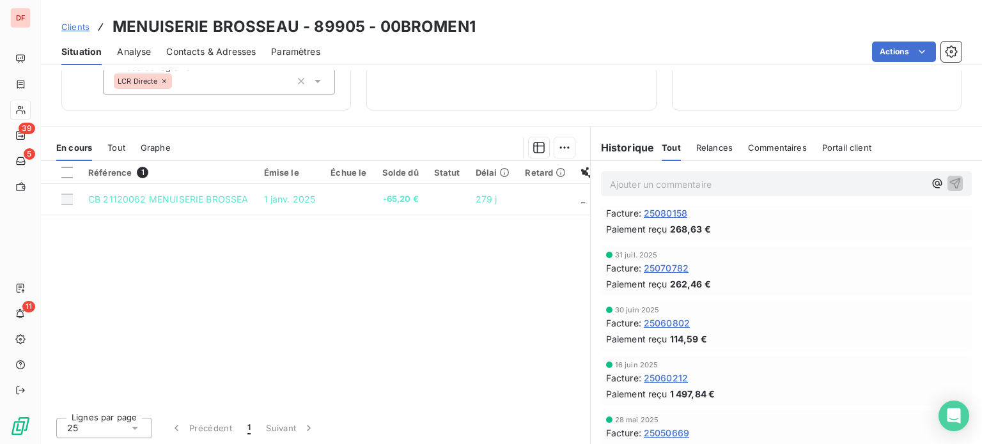
click at [665, 323] on span "25060802" at bounding box center [667, 322] width 46 height 13
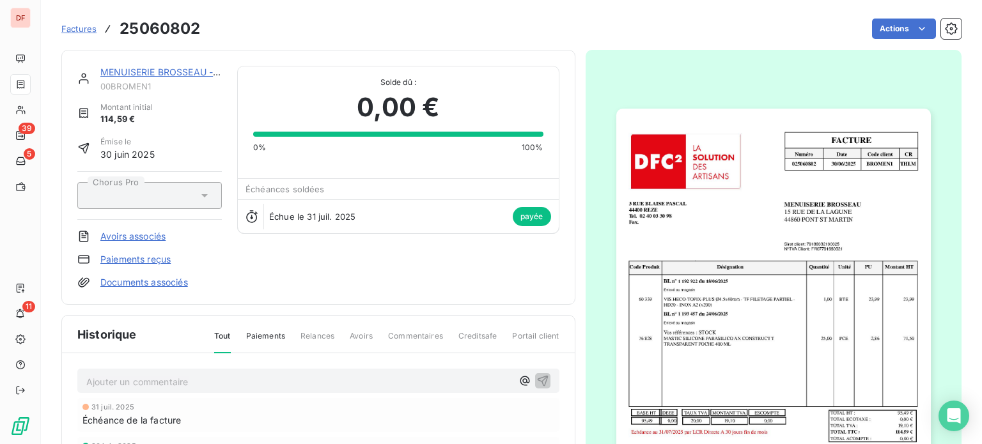
click at [717, 277] on img "button" at bounding box center [773, 331] width 315 height 444
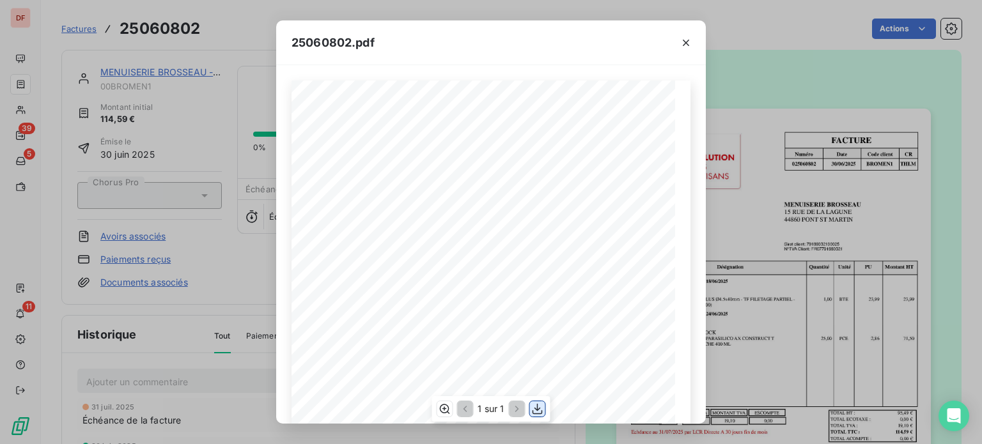
click at [544, 410] on button "button" at bounding box center [537, 409] width 15 height 15
click at [182, 118] on div "25060802.pdf FACTURE Numéro Date Code client CR 025060802 [DATE] BROMEN 1 THLM …" at bounding box center [491, 222] width 982 height 444
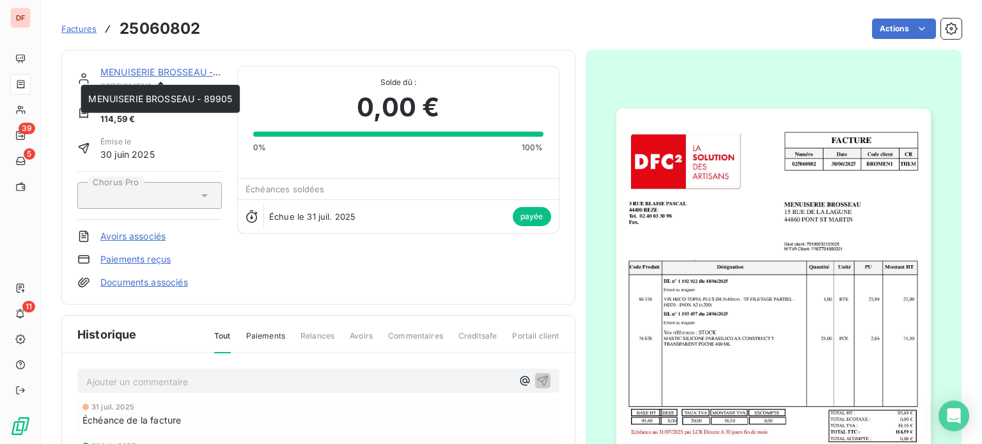
click at [176, 70] on link "MENUISERIE BROSSEAU - 89905" at bounding box center [172, 71] width 144 height 11
